Goal: Information Seeking & Learning: Learn about a topic

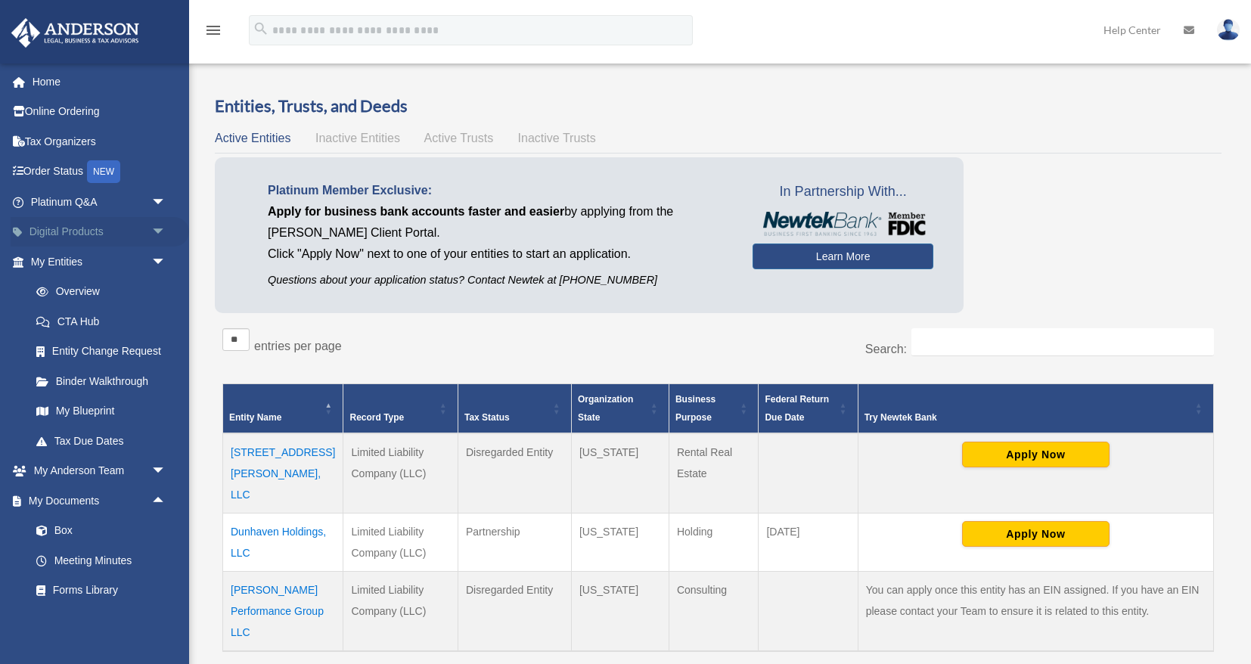
click at [163, 229] on span "arrow_drop_down" at bounding box center [166, 232] width 30 height 31
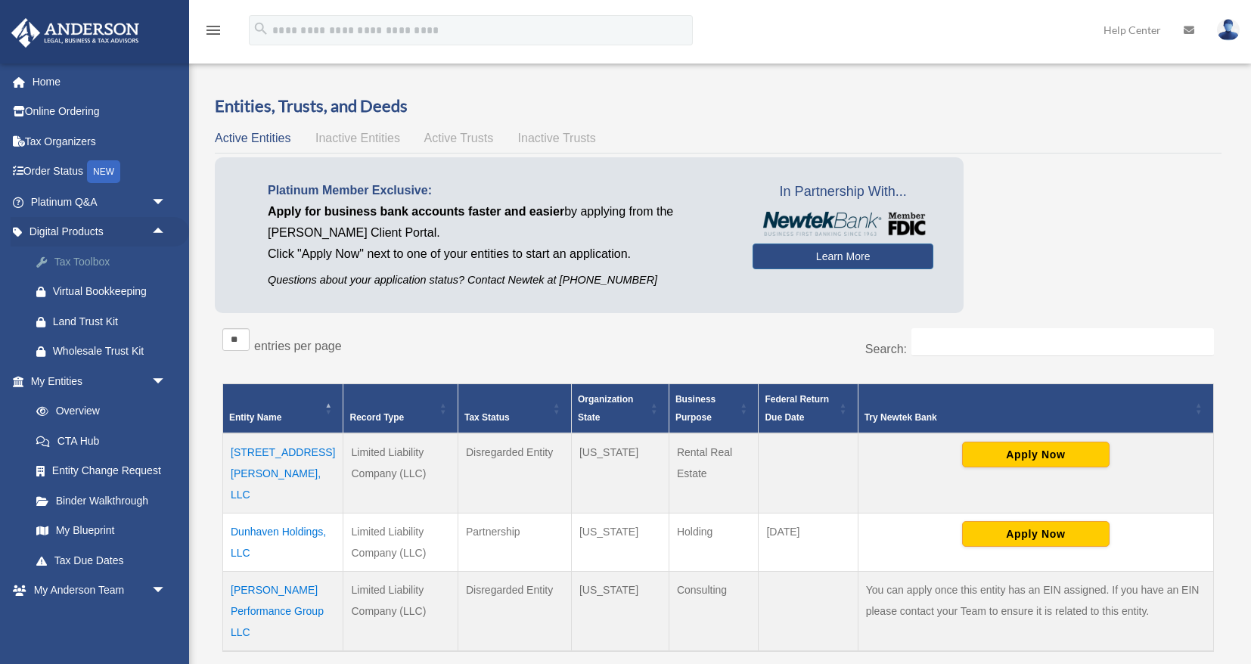
click at [89, 260] on div "Tax Toolbox" at bounding box center [111, 262] width 117 height 19
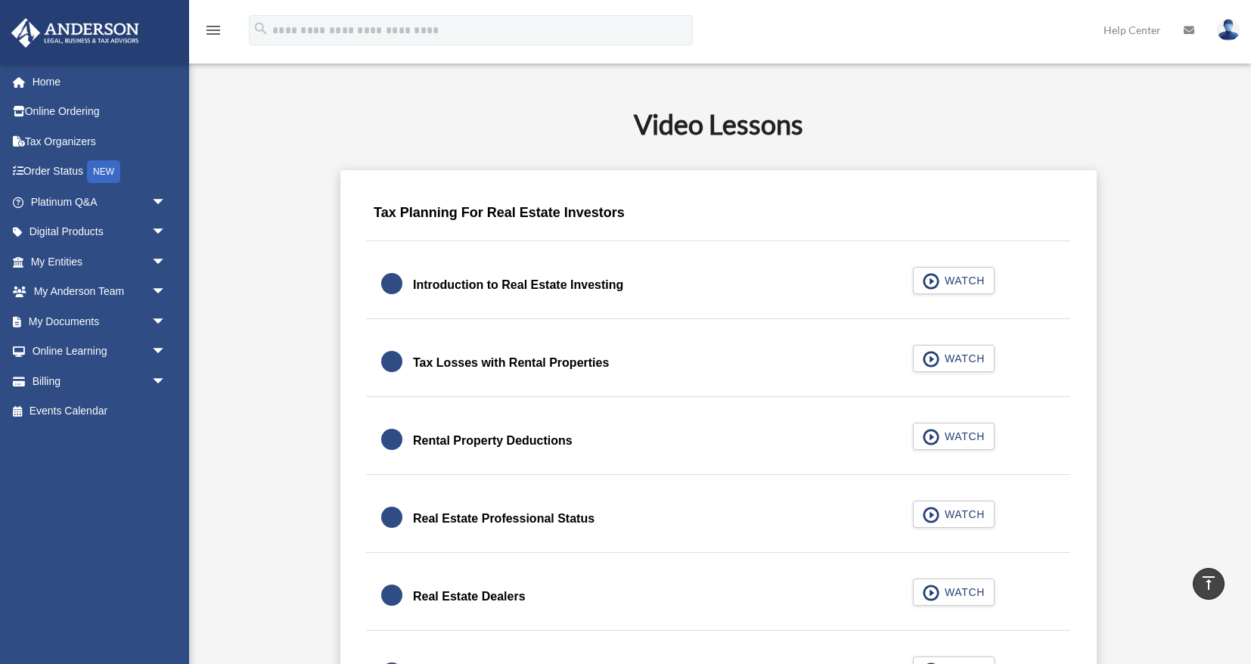
scroll to position [847, 0]
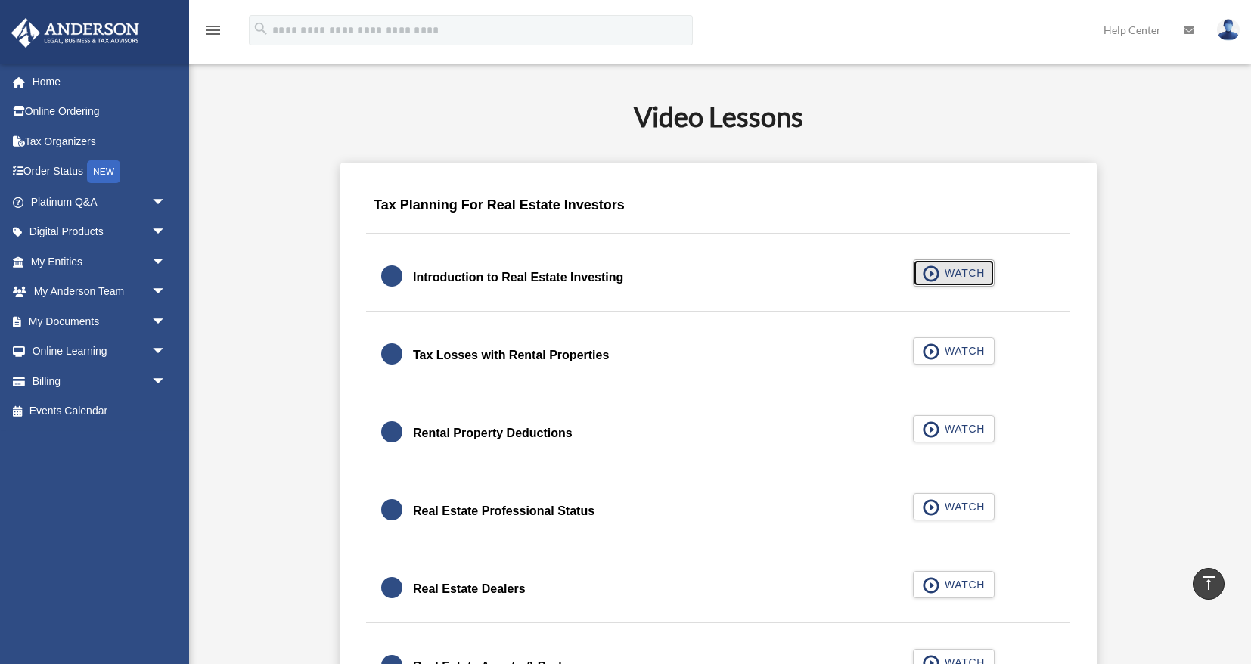
click at [936, 272] on span "button" at bounding box center [931, 273] width 17 height 17
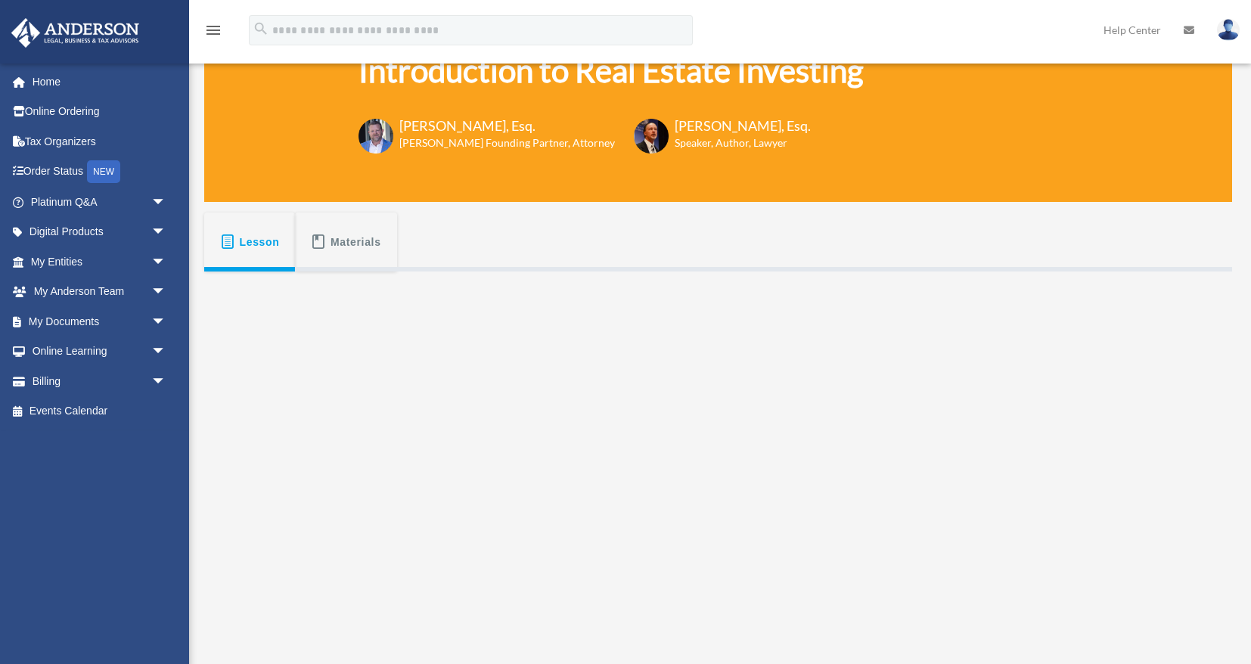
scroll to position [109, 0]
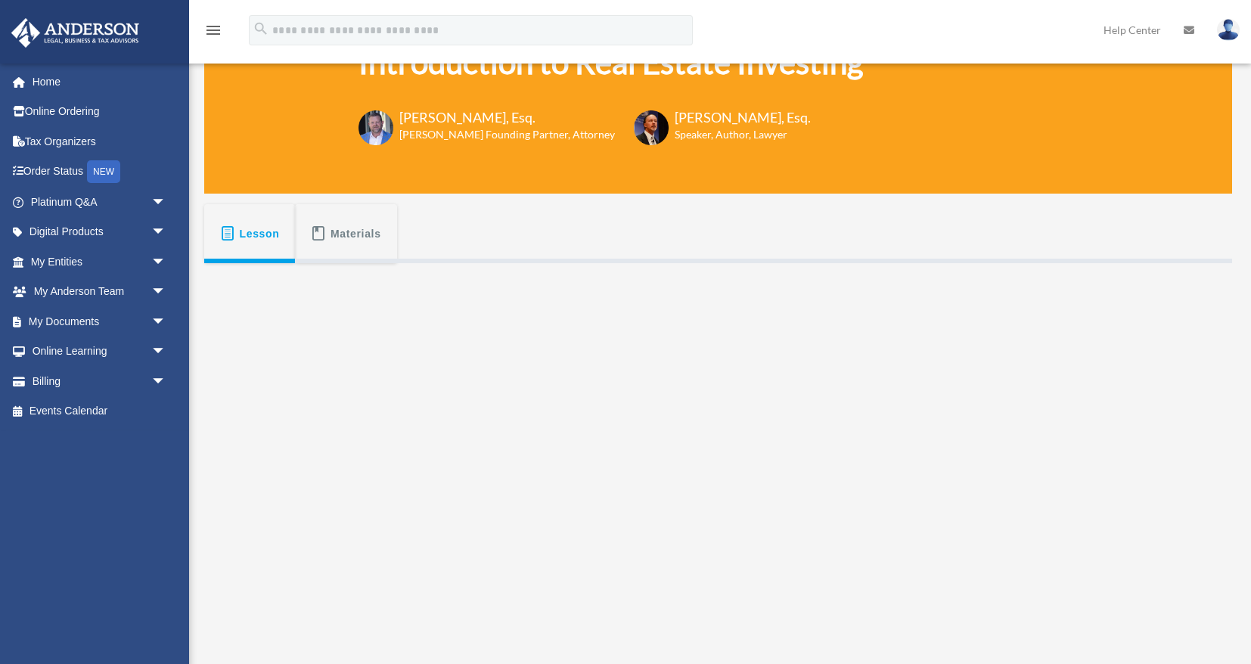
click at [357, 238] on span "Materials" at bounding box center [356, 233] width 51 height 27
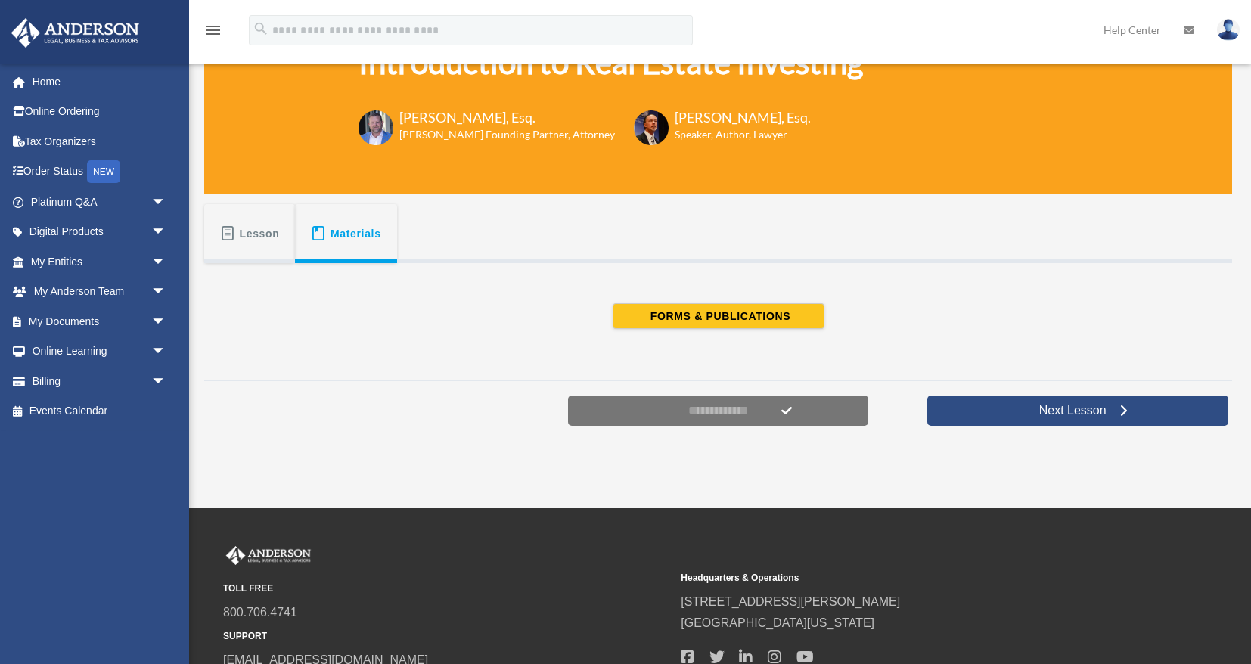
click at [267, 233] on span "Lesson" at bounding box center [260, 233] width 40 height 27
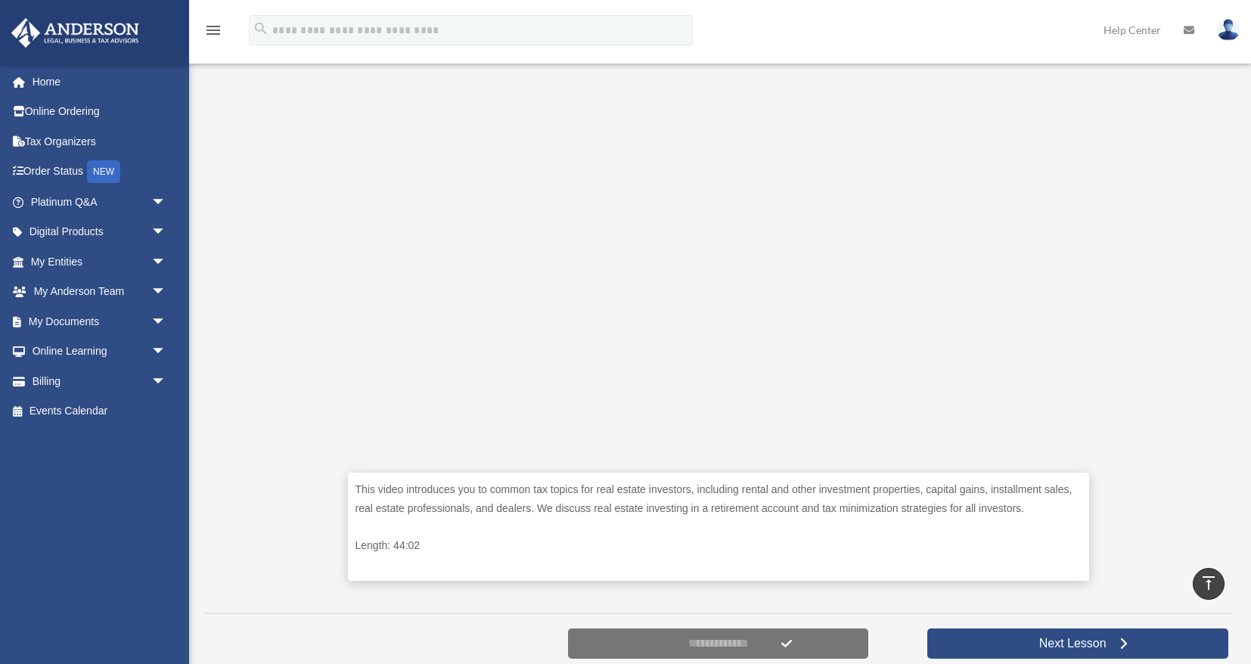
scroll to position [344, 0]
